Goal: Information Seeking & Learning: Learn about a topic

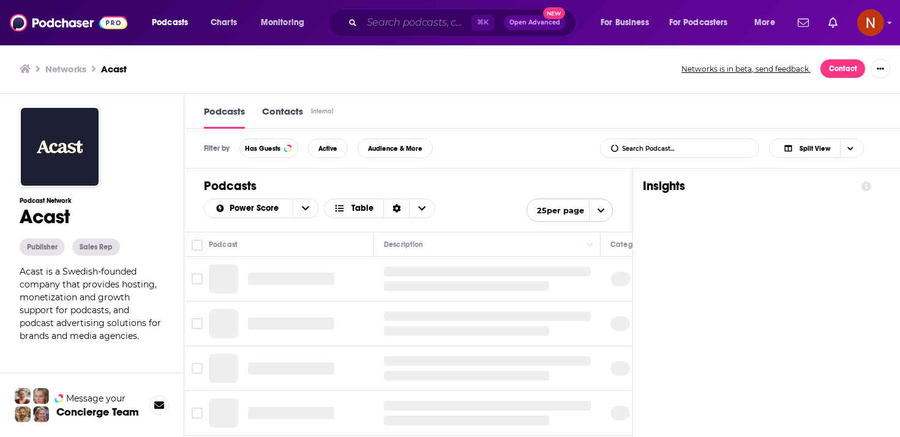
click at [410, 14] on input "Search podcasts, credits, & more..." at bounding box center [417, 23] width 110 height 20
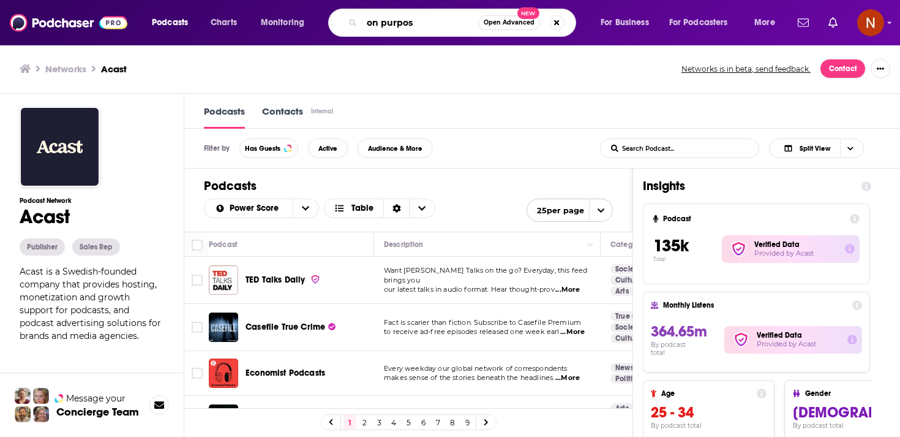
type input "on purpose"
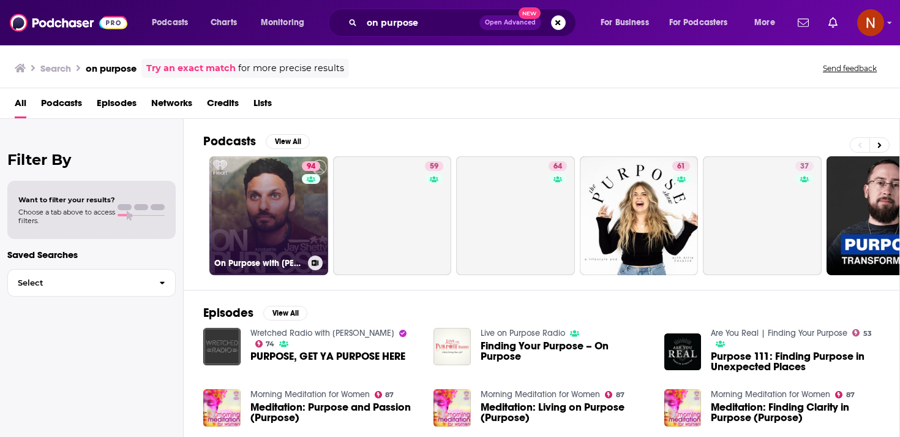
click at [309, 203] on div "94" at bounding box center [312, 208] width 21 height 94
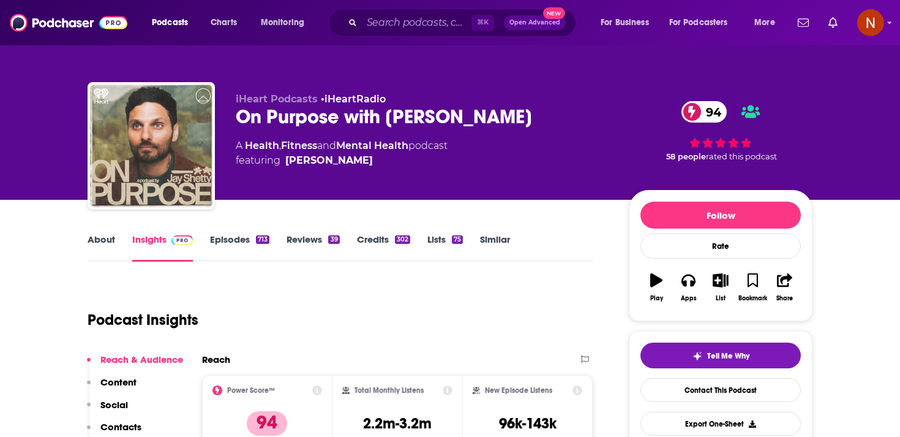
click at [413, 126] on div "On Purpose with [PERSON_NAME] 94" at bounding box center [423, 117] width 374 height 24
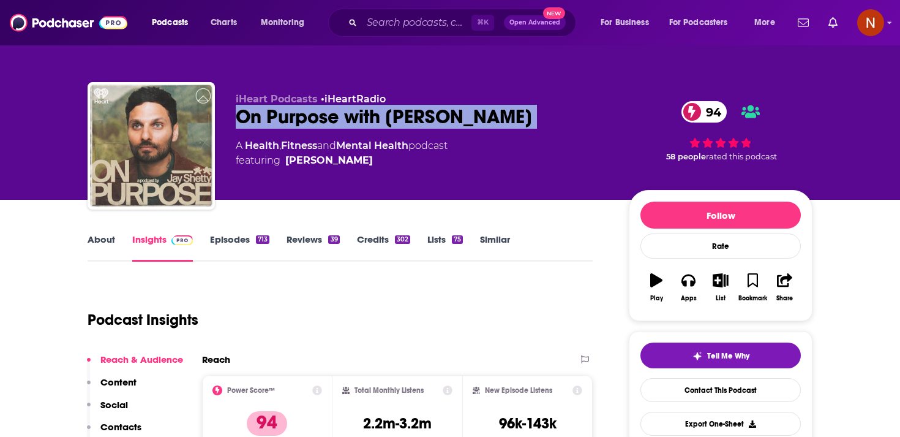
click at [413, 126] on div "On Purpose with [PERSON_NAME] 94" at bounding box center [423, 117] width 374 height 24
copy div "On Purpose with [PERSON_NAME] 94"
